Goal: Information Seeking & Learning: Learn about a topic

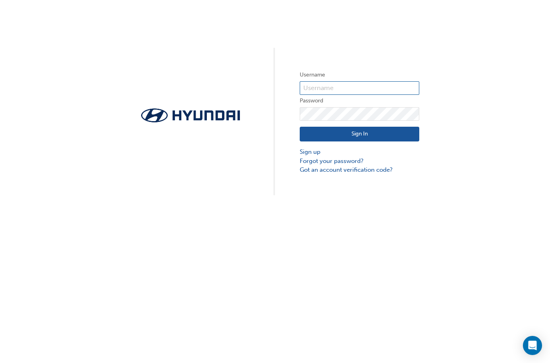
type input "36266"
click at [386, 139] on button "Sign In" at bounding box center [359, 134] width 119 height 15
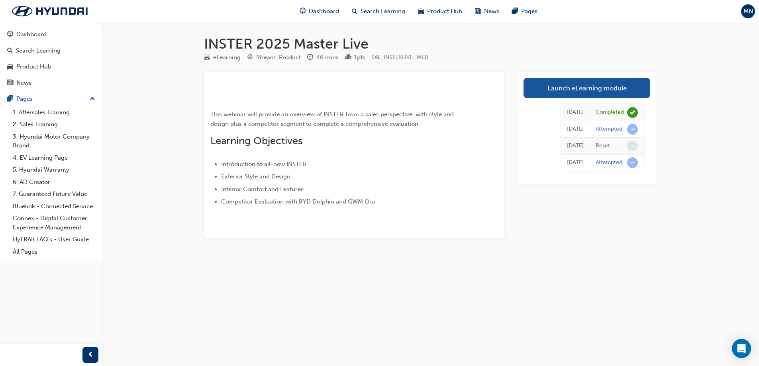
click at [169, 292] on div "INSTER 2025 Master Live eLearning Stream: Product 46 mins 1 pts SAL_INSTERLIVE_…" at bounding box center [379, 183] width 759 height 366
click at [388, 14] on span "Search Learning" at bounding box center [382, 11] width 45 height 9
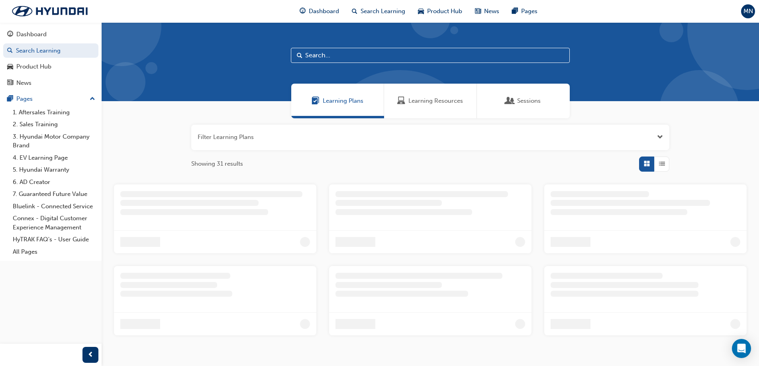
click at [340, 62] on input "text" at bounding box center [430, 55] width 279 height 15
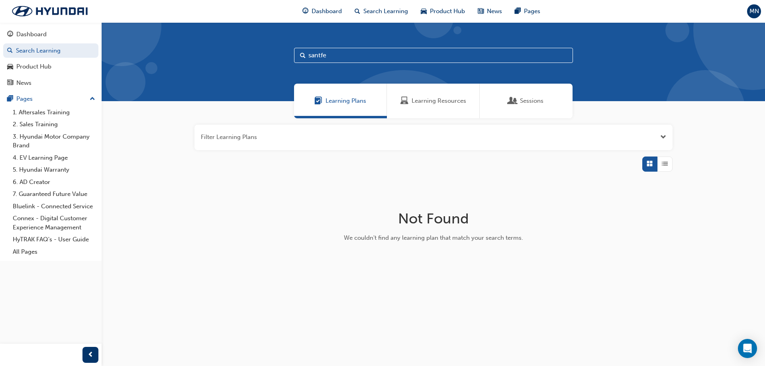
click at [320, 57] on input "santfe" at bounding box center [433, 55] width 279 height 15
type input "santa fe"
click at [427, 101] on span "Learning Resources" at bounding box center [438, 100] width 55 height 9
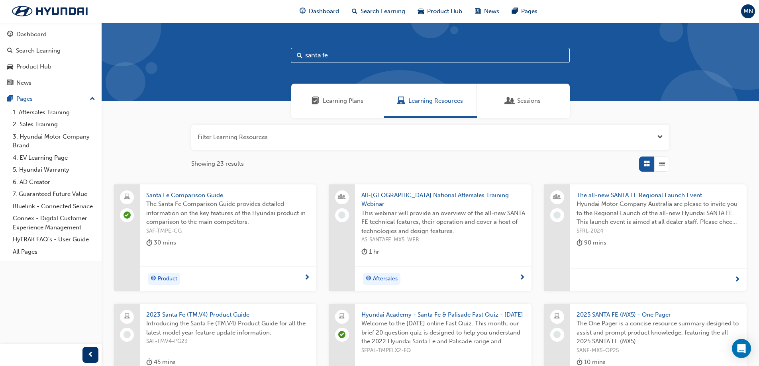
click at [219, 197] on span "Santa Fe Comparison Guide" at bounding box center [228, 195] width 164 height 9
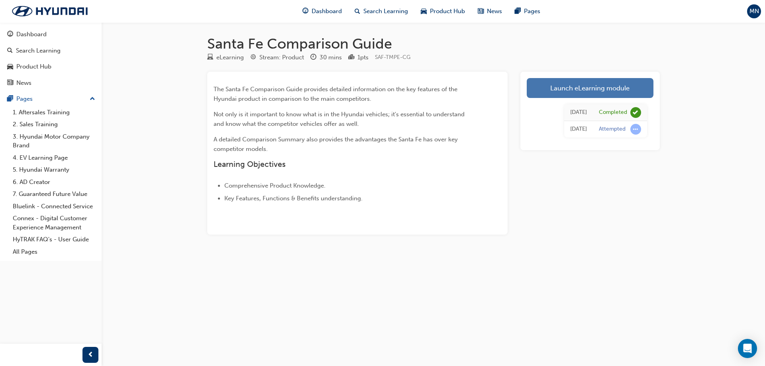
click at [549, 79] on link "Launch eLearning module" at bounding box center [590, 88] width 127 height 20
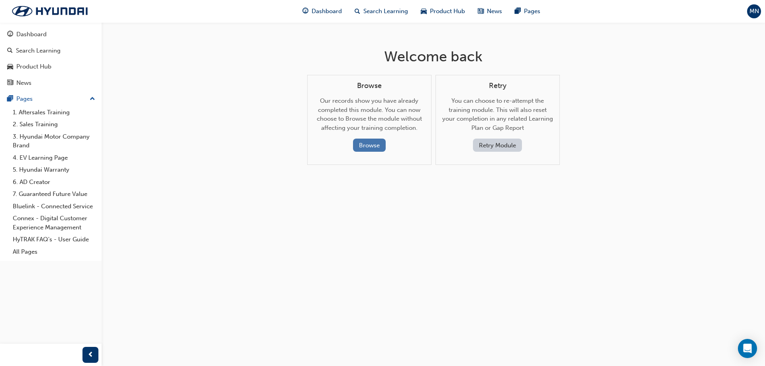
click at [381, 148] on button "Browse" at bounding box center [369, 145] width 33 height 13
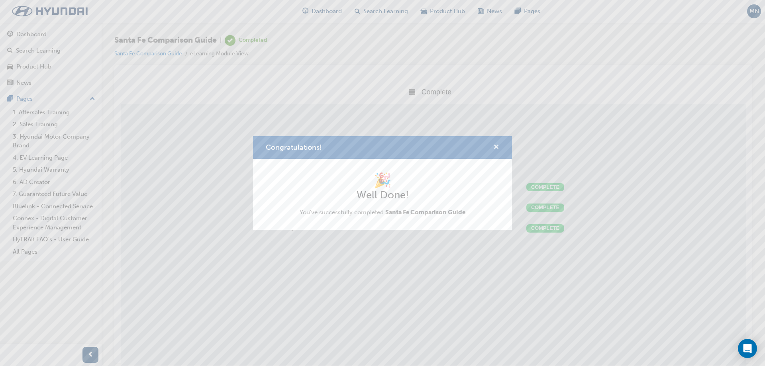
click at [493, 148] on span "cross-icon" at bounding box center [496, 147] width 6 height 7
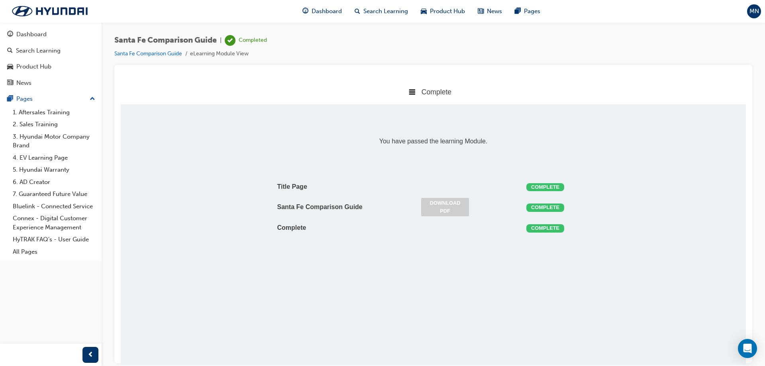
click at [448, 206] on link "Download PDF" at bounding box center [445, 207] width 48 height 18
click at [549, 12] on span "MN" at bounding box center [754, 11] width 10 height 9
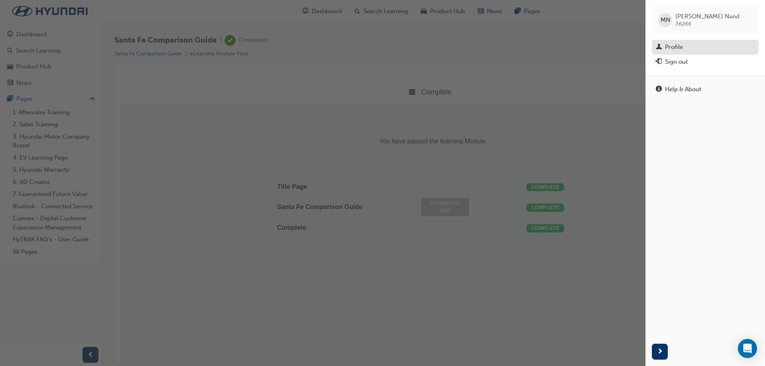
click at [549, 44] on div "Profile" at bounding box center [705, 47] width 99 height 10
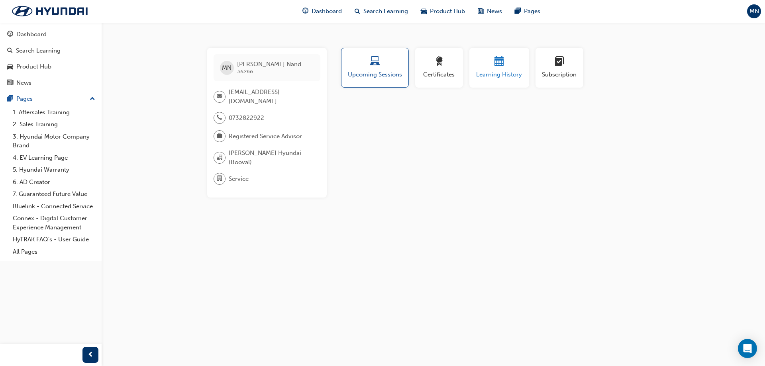
click at [519, 76] on span "Learning History" at bounding box center [499, 74] width 48 height 9
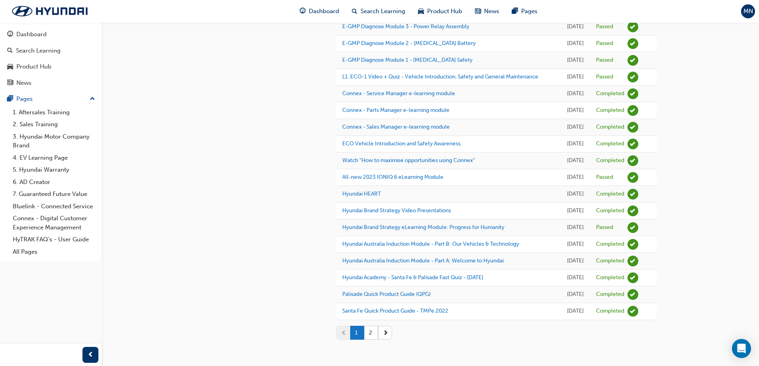
scroll to position [710, 0]
click at [371, 330] on button "2" at bounding box center [371, 333] width 14 height 14
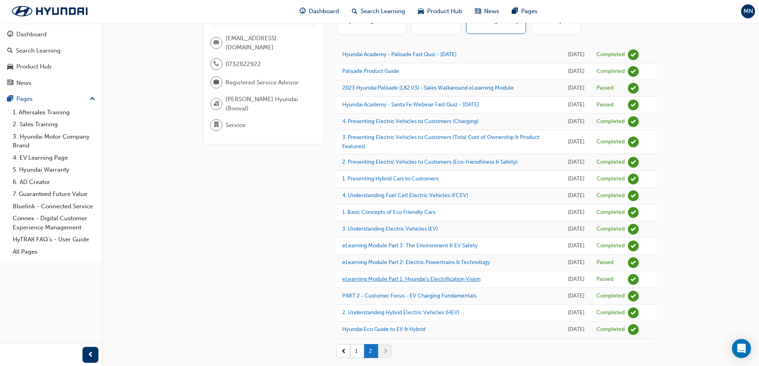
scroll to position [0, 0]
